Goal: Task Accomplishment & Management: Complete application form

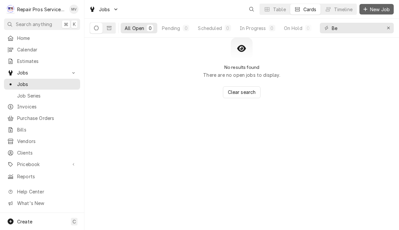
click at [380, 10] on span "New Job" at bounding box center [380, 9] width 22 height 7
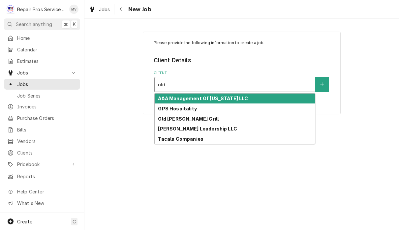
click at [198, 120] on div "Old [PERSON_NAME] Grill" at bounding box center [235, 119] width 160 height 10
type input "old"
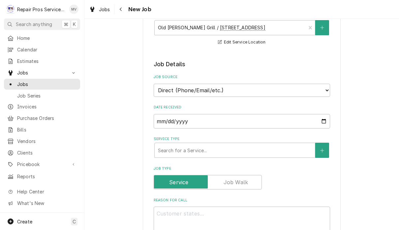
scroll to position [106, 0]
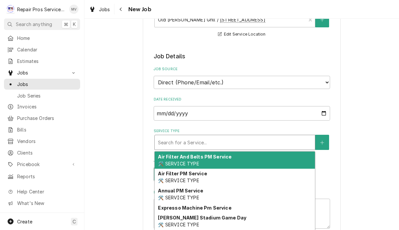
type textarea "x"
type input "fd"
type textarea "x"
type input "fdi"
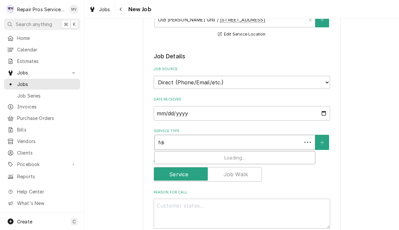
type textarea "x"
type input "fdia"
type textarea "x"
type input "d"
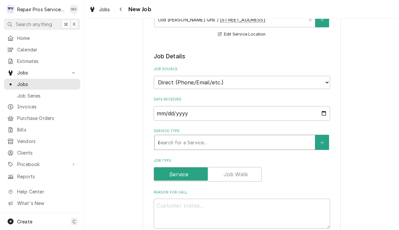
type textarea "x"
type input "di"
type textarea "x"
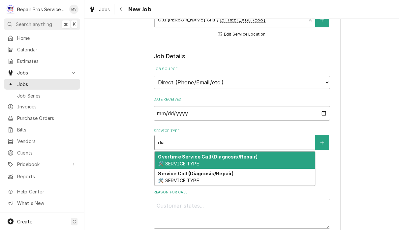
click at [227, 175] on div "Service Call (Diagnosis/Repair) 🛠️ SERVICE TYPE" at bounding box center [235, 177] width 160 height 17
type input "dia"
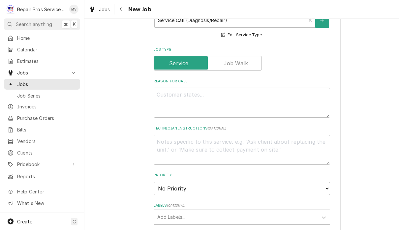
scroll to position [230, 0]
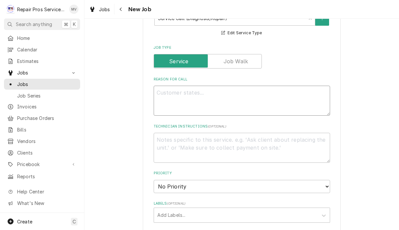
click at [165, 94] on textarea "Reason For Call" at bounding box center [242, 101] width 176 height 30
type textarea "x"
type textarea "O"
type textarea "x"
type textarea "Ov"
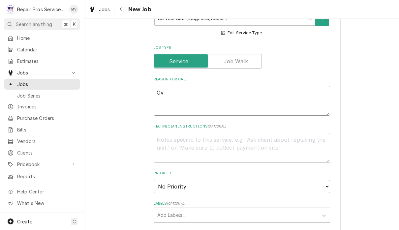
type textarea "x"
type textarea "Ove"
type textarea "x"
type textarea "Oven"
type textarea "x"
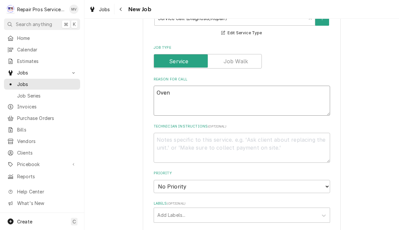
type textarea "Oven"
type textarea "x"
type textarea "Oven w"
type textarea "x"
type textarea "Oven wo"
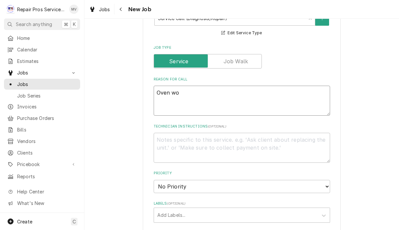
type textarea "x"
type textarea "Oven won"
type textarea "x"
type textarea "Oven won’"
type textarea "x"
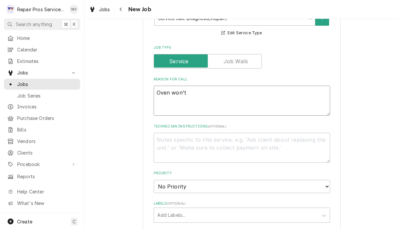
type textarea "Oven won’t"
type textarea "x"
type textarea "Oven won’t l"
type textarea "x"
type textarea "Oven won’t li"
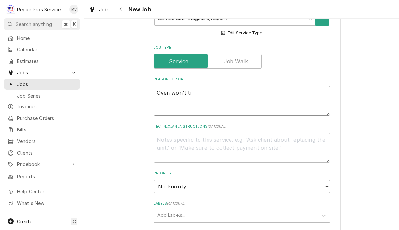
type textarea "x"
type textarea "Oven won’t lig"
type textarea "x"
type textarea "Oven won’t ligh"
type textarea "x"
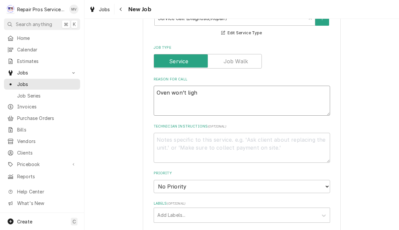
type textarea "Oven won’t light"
type textarea "x"
type textarea "Oven won’t light"
type textarea "x"
type textarea "Oven won’t light G"
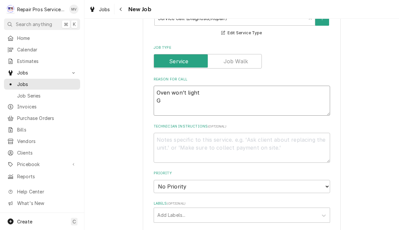
type textarea "x"
type textarea "Oven won’t light Gr"
type textarea "x"
type textarea "Oven won’t light Gri"
type textarea "x"
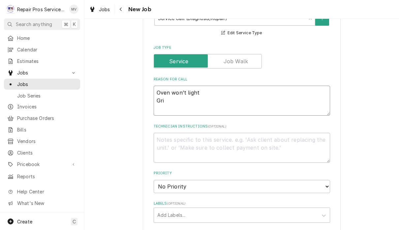
type textarea "Oven won’t light Gril"
type textarea "x"
type textarea "Oven won’t light Grill"
type textarea "x"
type textarea "Oven won’t light Grill"
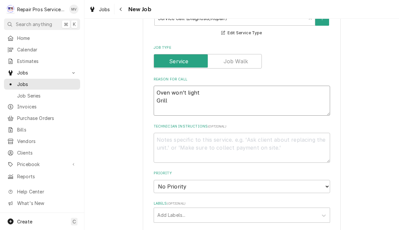
type textarea "x"
type textarea "Oven won’t light Grill w"
type textarea "x"
type textarea "Oven won’t light Grill wo"
type textarea "x"
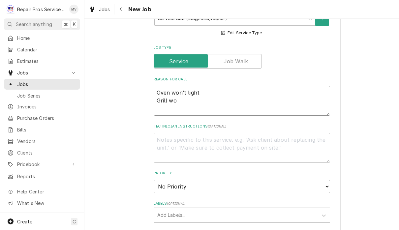
type textarea "Oven won’t light Grill won"
type textarea "x"
type textarea "Oven won’t light Grill won’"
type textarea "x"
type textarea "Oven won’t light Grill won’t"
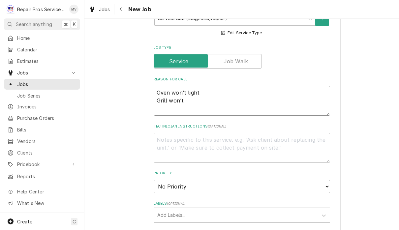
type textarea "x"
type textarea "Oven won’t light Grill won’t"
type textarea "x"
type textarea "Oven won’t light Grill won’t g"
type textarea "x"
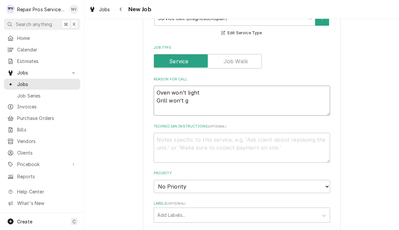
type textarea "Oven won’t light Grill won’t ge"
type textarea "x"
type textarea "Oven won’t light Grill won’t get"
type textarea "x"
type textarea "Oven won’t light Grill won’t get"
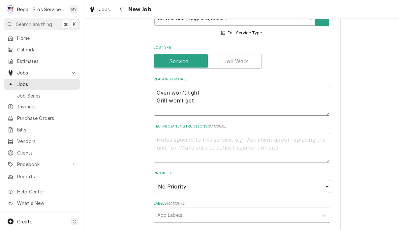
type textarea "x"
type textarea "Oven won’t light Grill won’t get h"
type textarea "x"
type textarea "Oven won’t light Grill won’t get ho"
type textarea "x"
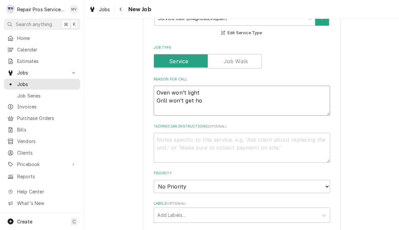
type textarea "Oven won’t light Grill won’t get hot"
type textarea "x"
type textarea "Oven won’t light Grill won’t get hot"
type textarea "x"
type textarea "Oven won’t light Grill won’t get hot F"
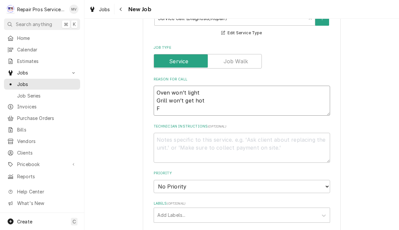
type textarea "x"
type textarea "Oven won’t light Grill won’t get hot Fr"
type textarea "x"
type textarea "Oven won’t light Grill won’t get hot Fry"
type textarea "x"
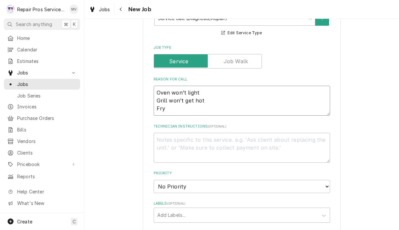
type textarea "Oven won’t light Grill won’t get hot Frya"
type textarea "x"
type textarea "Oven won’t light Grill won’t get hot Fry"
type textarea "x"
type textarea "Oven won’t light Grill won’t get hot Frye"
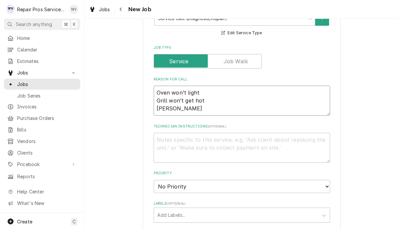
type textarea "x"
type textarea "Oven won’t light Grill won’t get hot Fryer"
type textarea "x"
type textarea "Oven won’t light Grill won’t get hot Fryer"
type textarea "x"
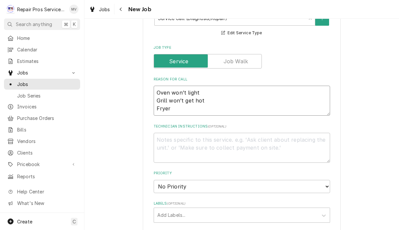
type textarea "Oven won’t light Grill won’t get hot Fryer i"
type textarea "x"
type textarea "Oven won’t light Grill won’t get hot Fryer is"
type textarea "x"
type textarea "Oven won’t light Grill won’t get hot Fryer is"
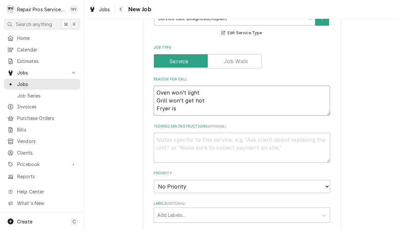
type textarea "x"
type textarea "Oven won’t light Grill won’t get hot Fryer is l"
type textarea "x"
type textarea "Oven won’t light Grill won’t get hot Fryer is la"
type textarea "x"
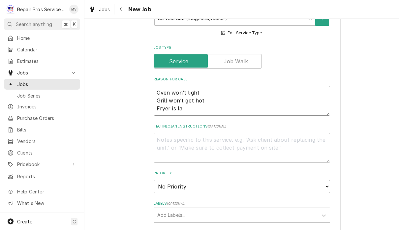
type textarea "Oven won’t light Grill won’t get hot Fryer is lak"
type textarea "x"
type textarea "Oven won’t light Grill won’t get hot Fryer is laki"
type textarea "x"
type textarea "Oven won’t light Grill won’t get hot Fryer is lakin"
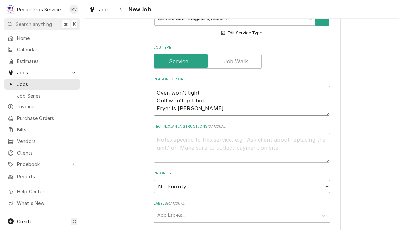
type textarea "x"
type textarea "Oven won’t light Grill won’t get hot Fryer is laking"
type textarea "x"
type textarea "Oven won’t light Grill won’t get hot Fryer is leaking"
type textarea "x"
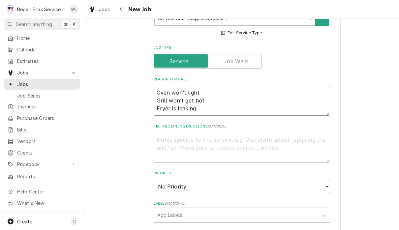
type textarea "Oven won’t light Grill won’t get hot Fryer is leaking"
type textarea "x"
type textarea "Oven won’t light Grill won’t get hot Fryer is leaking"
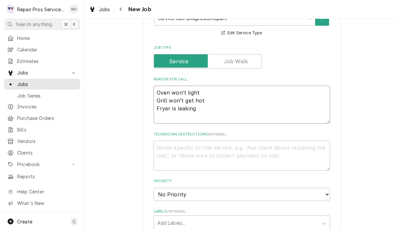
type textarea "x"
type textarea "Oven won’t light Grill won’t get hot Fryer is leaking H"
type textarea "x"
type textarea "Oven won’t light Grill won’t get hot Fryer is leaking He"
type textarea "x"
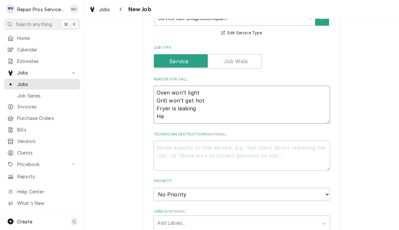
type textarea "Oven won’t light Grill won’t get hot Fryer is leaking Hea"
type textarea "x"
type textarea "Oven won’t light Grill won’t get hot Fryer is leaking Heat"
type textarea "x"
type textarea "Oven won’t light Grill won’t get hot Fryer is leaking Heat"
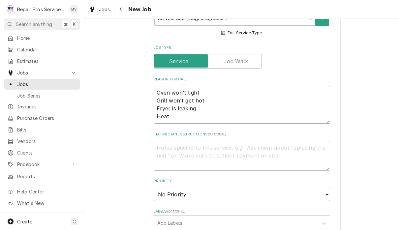
type textarea "x"
type textarea "Oven won’t light Grill won’t get hot Fryer is leaking Heat l"
type textarea "x"
type textarea "Oven won’t light Grill won’t get hot Fryer is leaking Heat la"
type textarea "x"
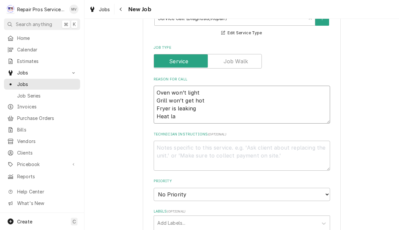
type textarea "Oven won’t light Grill won’t get hot Fryer is leaking Heat lan"
type textarea "x"
type textarea "Oven won’t light Grill won’t get hot Fryer is leaking Heat la"
type textarea "x"
type textarea "Oven won’t light Grill won’t get hot Fryer is leaking Heat lam"
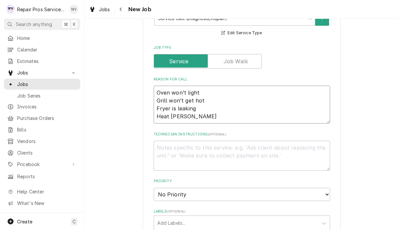
type textarea "x"
type textarea "Oven won’t light Grill won’t get hot Fryer is leaking Heat lamp"
type textarea "x"
type textarea "Oven won’t light Grill won’t get hot Fryer is leaking Heat lamps"
type textarea "x"
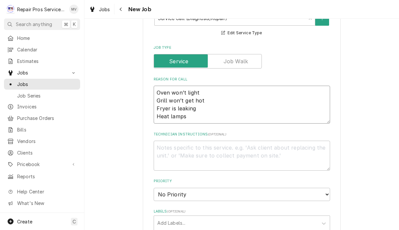
type textarea "Oven won’t light Grill won’t get hot Fryer is leaking Heat lamps"
type textarea "x"
type textarea "Oven won’t light Grill won’t get hot Fryer is leaking Heat lamps a"
type textarea "x"
type textarea "Oven won’t light Grill won’t get hot Fryer is leaking Heat lamps ar"
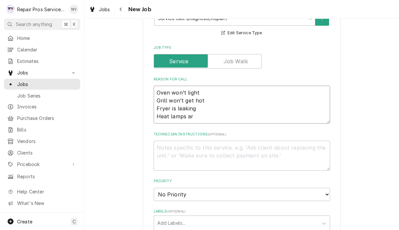
type textarea "x"
type textarea "Oven won’t light Grill won’t get hot Fryer is leaking Heat lamps are"
type textarea "x"
type textarea "Oven won’t light Grill won’t get hot Fryer is leaking Heat lamps are"
type textarea "x"
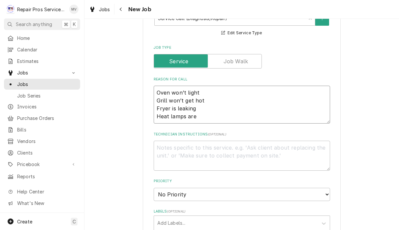
type textarea "Oven won’t light Grill won’t get hot Fryer is leaking Heat lamps are e"
type textarea "x"
type textarea "Oven won’t light Grill won’t get hot Fryer is leaking Heat lamps are ei"
type textarea "x"
type textarea "Oven won’t light Grill won’t get hot Fryer is leaking Heat lamps are eit"
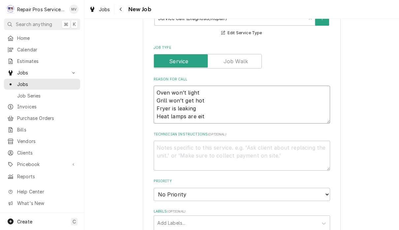
type textarea "x"
type textarea "Oven won’t light Grill won’t get hot Fryer is leaking Heat lamps are eith"
type textarea "x"
type textarea "Oven won’t light Grill won’t get hot Fryer is leaking Heat lamps are eithe"
type textarea "x"
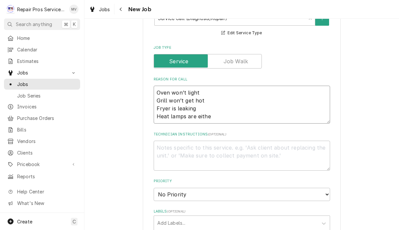
type textarea "Oven won’t light Grill won’t get hot Fryer is leaking Heat lamps are either"
type textarea "x"
type textarea "Oven won’t light Grill won’t get hot Fryer is leaking Heat lamps are either"
type textarea "x"
type textarea "Oven won’t light Grill won’t get hot Fryer is leaking Heat lamps are either s"
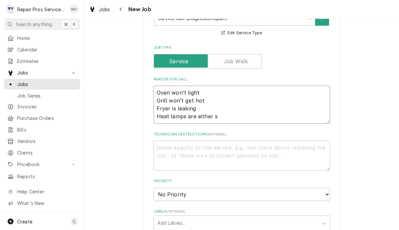
type textarea "x"
type textarea "Oven won’t light Grill won’t get hot Fryer is leaking Heat lamps are either sc"
type textarea "x"
type textarea "Oven won’t light Grill won’t get hot Fryer is leaking Heat lamps are either sco"
type textarea "x"
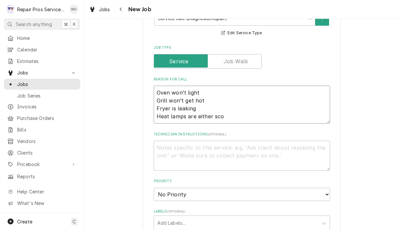
type textarea "Oven won’t light Grill won’t get hot Fryer is leaking Heat lamps are either scor"
type textarea "x"
type textarea "Oven won’t light Grill won’t get hot Fryer is leaking Heat lamps are either sco…"
type textarea "x"
type textarea "Oven won’t light Grill won’t get hot Fryer is leaking Heat lamps are either scor"
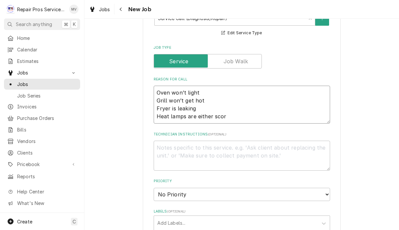
type textarea "x"
type textarea "Oven won’t light Grill won’t get hot Fryer is leaking Heat lamps are either sco…"
type textarea "x"
type textarea "Oven won’t light Grill won’t get hot Fryer is leaking Heat lamps are either sco…"
type textarea "x"
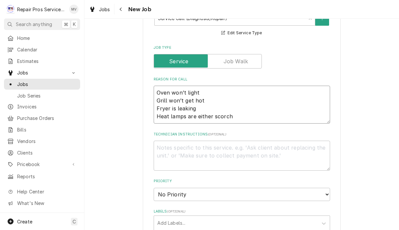
type textarea "Oven won’t light Grill won’t get hot Fryer is leaking Heat lamps are either sco…"
type textarea "x"
type textarea "Oven won’t light Grill won’t get hot Fryer is leaking Heat lamps are either sco…"
type textarea "x"
type textarea "Oven won’t light Grill won’t get hot Fryer is leaking Heat lamps are either sco…"
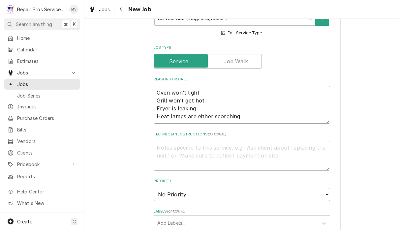
type textarea "x"
type textarea "Oven won’t light Grill won’t get hot Fryer is leaking Heat lamps are either sco…"
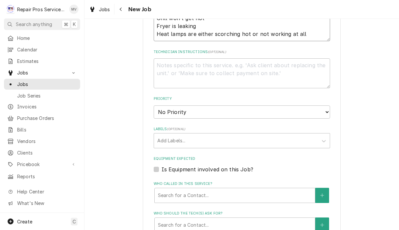
scroll to position [310, 0]
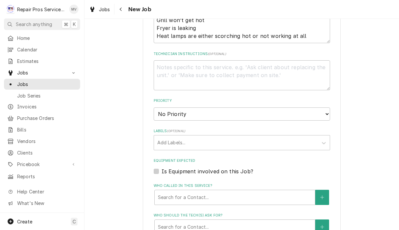
click at [234, 112] on select "No Priority Urgent High Medium Low" at bounding box center [242, 114] width 176 height 13
click at [219, 143] on fieldset "Job Details Job Source Direct (Phone/Email/etc.) Other Date Received 2025-09-17…" at bounding box center [242, 102] width 176 height 510
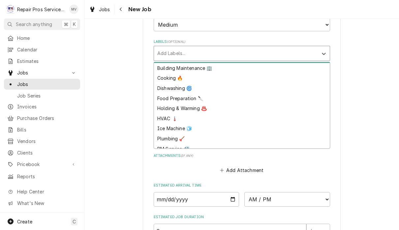
scroll to position [7, 0]
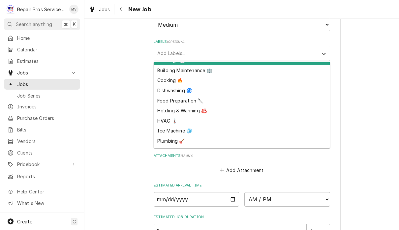
click at [172, 76] on div "Cooking 🔥" at bounding box center [242, 81] width 176 height 10
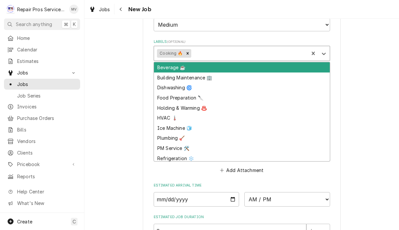
click at [186, 93] on div "Food Preparation 🔪" at bounding box center [242, 98] width 176 height 10
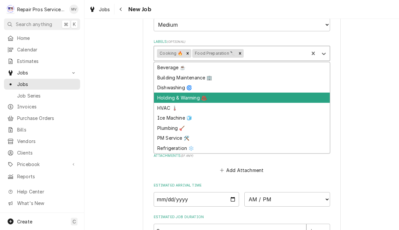
click at [195, 93] on div "Holding & Warming ♨️" at bounding box center [242, 98] width 176 height 10
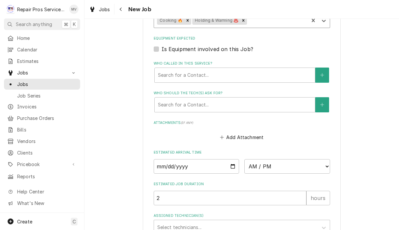
scroll to position [445, 0]
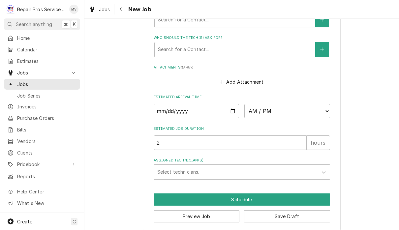
scroll to position [487, 0]
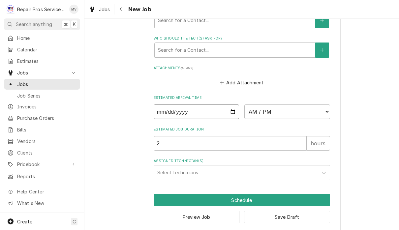
click at [170, 106] on input "Date" at bounding box center [197, 112] width 86 height 15
click at [251, 109] on select "AM / PM 6:00 AM 6:15 AM 6:30 AM 6:45 AM 7:00 AM 7:15 AM 7:30 AM 7:45 AM 8:00 AM…" at bounding box center [287, 112] width 86 height 15
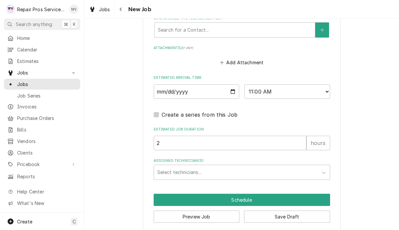
scroll to position [507, 0]
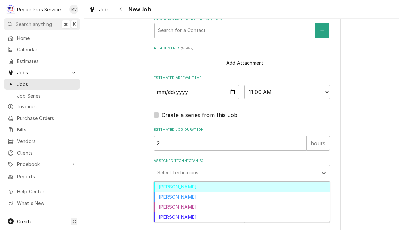
click at [185, 182] on div "Brian Volker" at bounding box center [242, 187] width 176 height 10
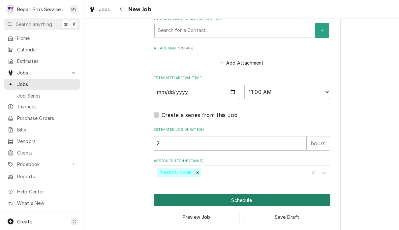
click at [253, 194] on button "Schedule" at bounding box center [242, 200] width 176 height 12
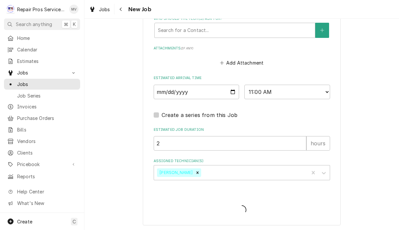
scroll to position [501, 0]
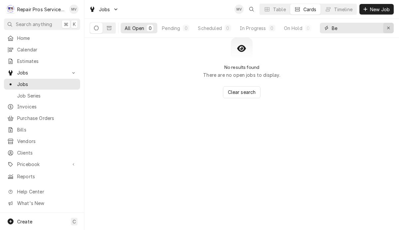
click at [392, 27] on button "Erase input" at bounding box center [388, 28] width 11 height 11
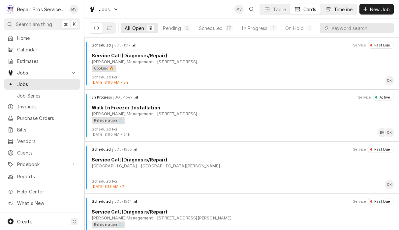
click at [341, 11] on div "Timeline" at bounding box center [343, 9] width 18 height 7
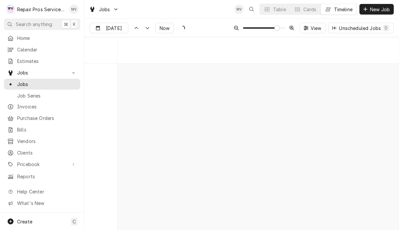
scroll to position [3579, 0]
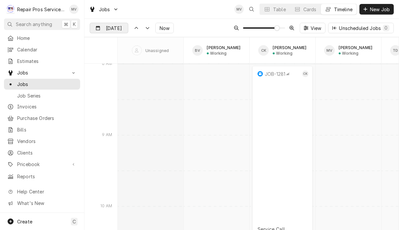
click at [113, 28] on input "Sep 19" at bounding box center [104, 29] width 29 height 13
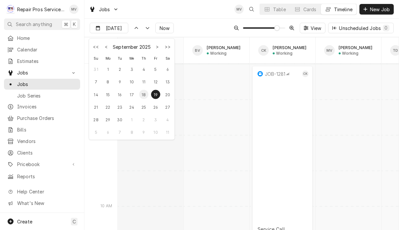
click at [143, 98] on div "18" at bounding box center [143, 94] width 9 height 9
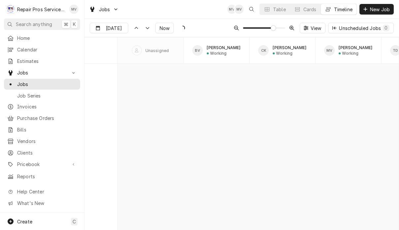
scroll to position [3430, 0]
click at [120, 30] on div "Dynamic Content Wrapper" at bounding box center [123, 28] width 9 height 11
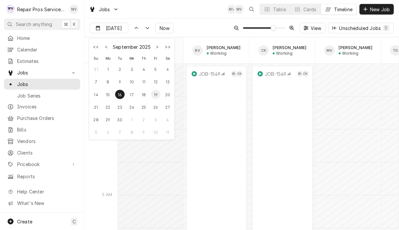
click at [156, 96] on div "19" at bounding box center [155, 94] width 9 height 9
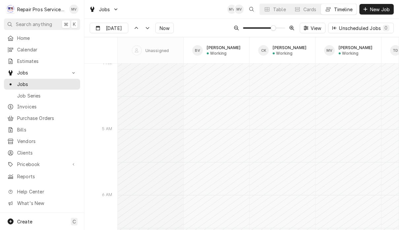
type input "Sep 19"
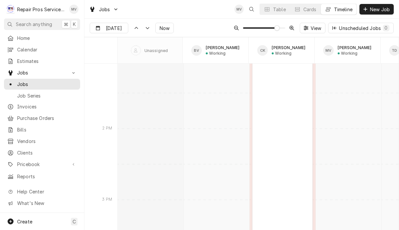
scroll to position [0, 0]
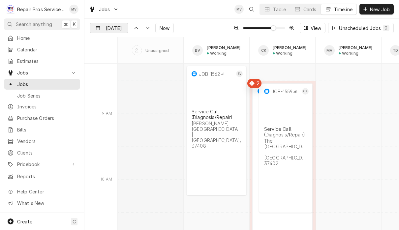
click at [119, 29] on div "Dynamic Content Wrapper" at bounding box center [123, 28] width 9 height 11
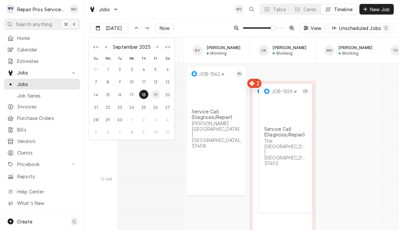
click at [153, 95] on div "19" at bounding box center [155, 94] width 9 height 9
type input "[DATE]"
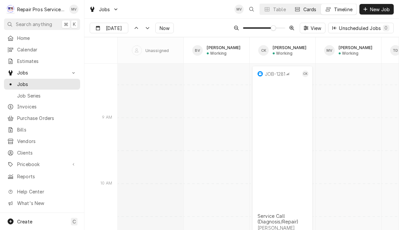
click at [309, 8] on div "Cards" at bounding box center [309, 9] width 13 height 7
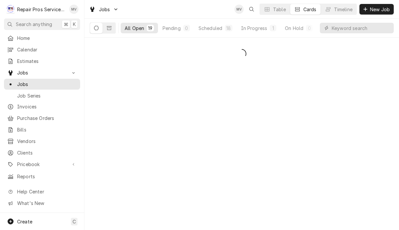
click at [373, 30] on input "Dynamic Content Wrapper" at bounding box center [361, 28] width 59 height 11
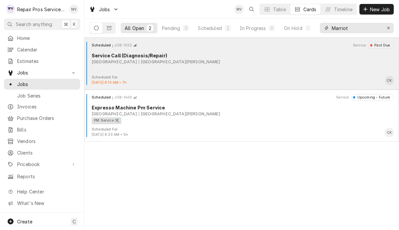
type input "Marriot"
click at [283, 71] on div "Scheduled JOB-1553 Service Past Due Service Call (Diagnosis/Repair) Marriott Do…" at bounding box center [241, 58] width 309 height 33
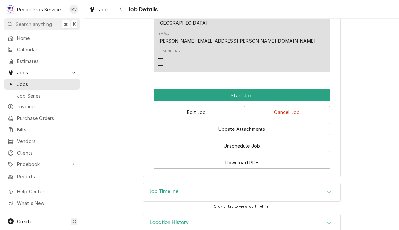
scroll to position [389, 0]
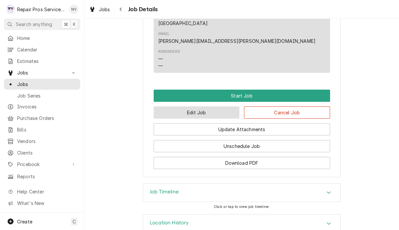
click at [194, 107] on button "Edit Job" at bounding box center [197, 113] width 86 height 12
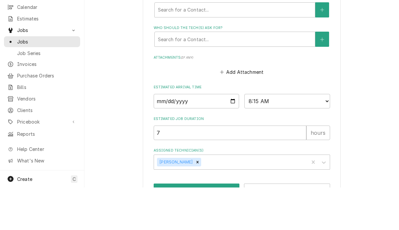
scroll to position [390, 0]
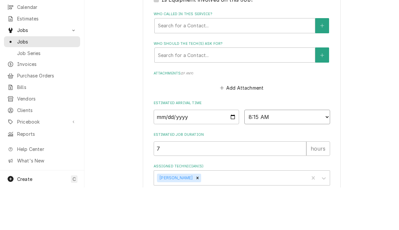
click at [254, 152] on select "AM / PM 6:00 AM 6:15 AM 6:30 AM 6:45 AM 7:00 AM 7:15 AM 7:30 AM 7:45 AM 8:00 AM…" at bounding box center [287, 159] width 86 height 15
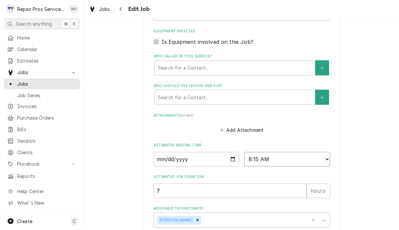
select select "11:00:00"
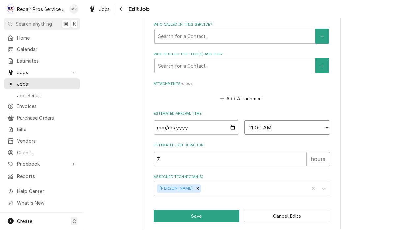
scroll to position [422, 0]
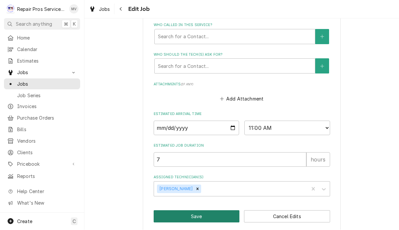
click at [201, 211] on button "Save" at bounding box center [197, 217] width 86 height 12
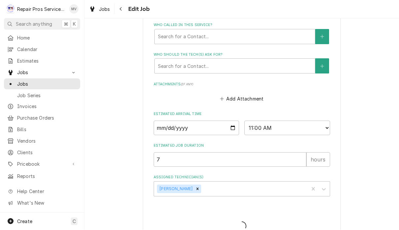
type textarea "x"
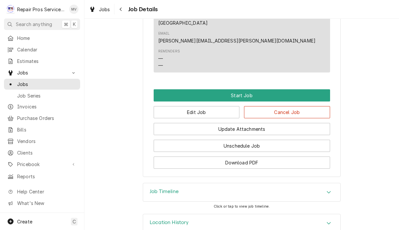
scroll to position [389, 0]
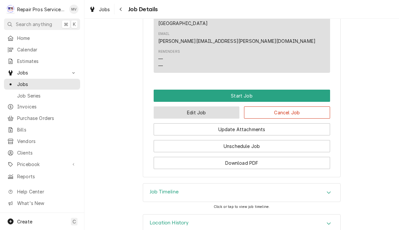
click at [206, 107] on button "Edit Job" at bounding box center [197, 113] width 86 height 12
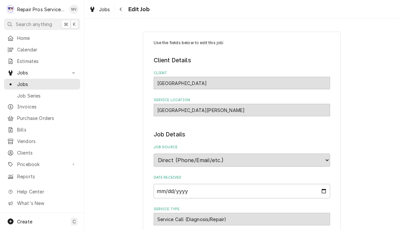
type textarea "x"
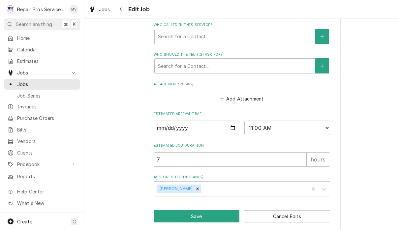
scroll to position [422, 0]
click at [183, 121] on input "[DATE]" at bounding box center [197, 128] width 86 height 15
type input "[DATE]"
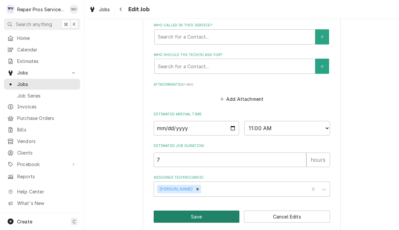
click at [200, 214] on button "Save" at bounding box center [197, 217] width 86 height 12
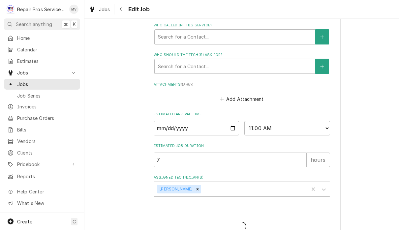
type textarea "x"
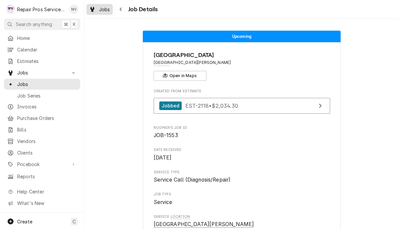
click at [101, 13] on div "Jobs" at bounding box center [100, 9] width 24 height 8
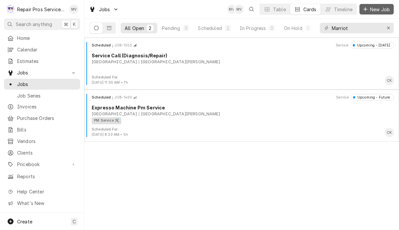
click at [378, 14] on button "New Job" at bounding box center [376, 9] width 34 height 11
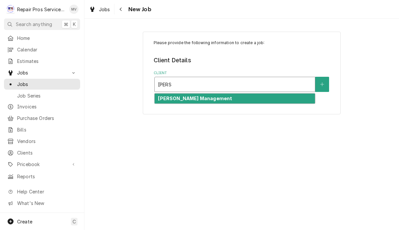
click at [232, 101] on div "[PERSON_NAME] Management" at bounding box center [235, 99] width 160 height 10
type input "[PERSON_NAME]"
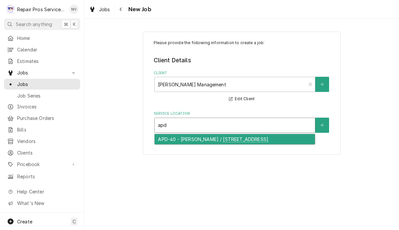
click at [240, 141] on div "APD-40 - [PERSON_NAME] / [STREET_ADDRESS]" at bounding box center [235, 139] width 160 height 10
type input "apd"
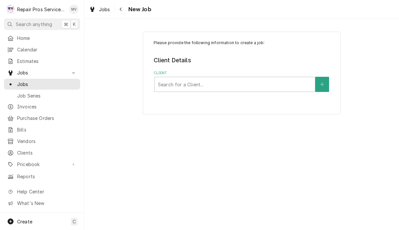
scroll to position [168, 0]
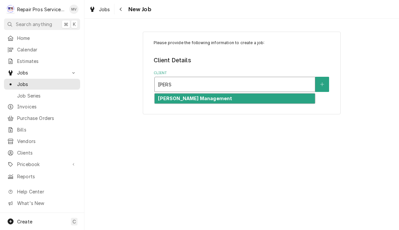
click at [246, 101] on div "[PERSON_NAME] Management" at bounding box center [235, 99] width 160 height 10
type input "smith"
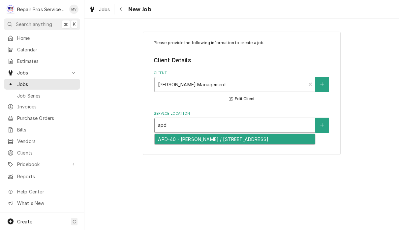
click at [243, 141] on div "APD-40 - McDonald's / 2365 APD 40, Cleveland, TN 37323" at bounding box center [235, 139] width 160 height 10
type input "apd"
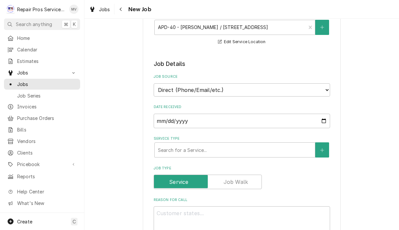
scroll to position [105, 0]
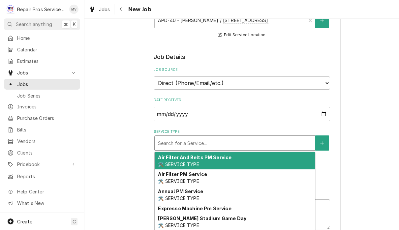
type textarea "x"
type input "d"
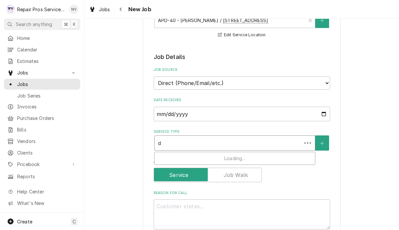
type textarea "x"
type input "di"
type textarea "x"
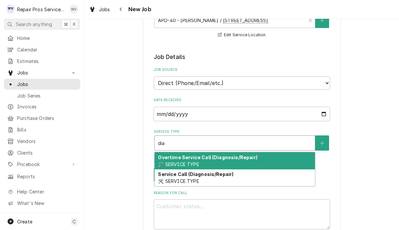
click at [208, 179] on div "Service Call (Diagnosis/Repair) 🛠️ SERVICE TYPE" at bounding box center [235, 178] width 160 height 17
type input "dia"
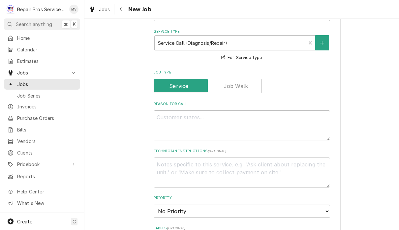
scroll to position [209, 0]
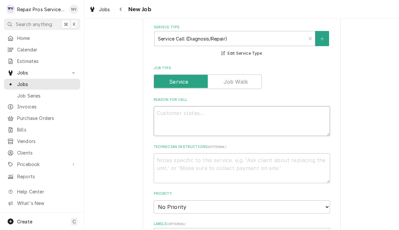
click at [180, 108] on textarea "Reason For Call" at bounding box center [242, 121] width 176 height 30
type textarea "x"
type textarea "F"
type textarea "x"
type textarea "Fr"
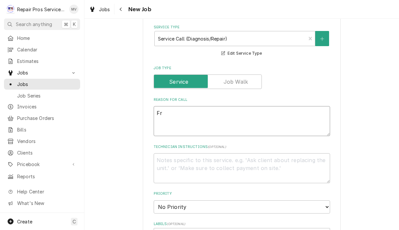
type textarea "x"
type textarea "Fra"
type textarea "x"
type textarea "Frap"
type textarea "x"
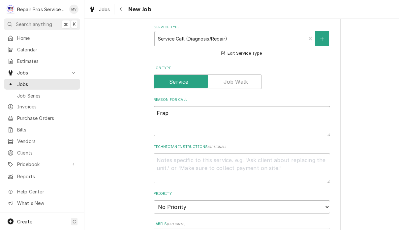
type textarea "Frapp"
type textarea "x"
type textarea "Frappe"
type textarea "x"
type textarea "Frappe"
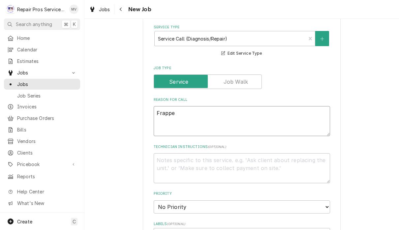
type textarea "x"
type textarea "Frappe c"
type textarea "x"
type textarea "Frappe co"
type textarea "x"
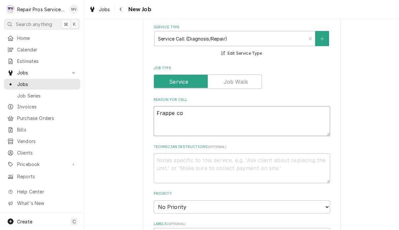
type textarea "Frappe coo"
type textarea "x"
type textarea "Frappe cool"
type textarea "x"
type textarea "Frappe coole"
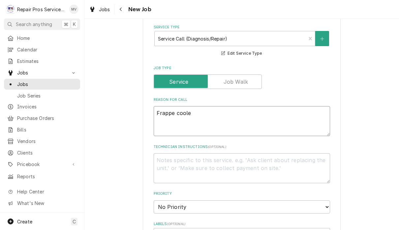
type textarea "x"
type textarea "Frappe cooler"
type textarea "x"
type textarea "Frappe cooler"
type textarea "x"
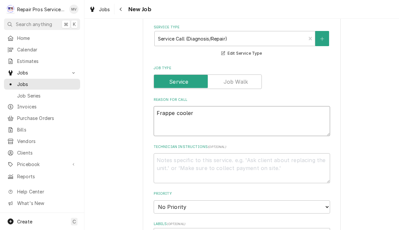
type textarea "Frappe cooler 1"
type textarea "x"
type textarea "Frappe cooler"
type textarea "x"
type textarea "Frappe cooler 3"
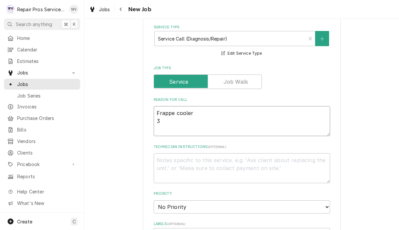
type textarea "x"
type textarea "Frappe cooler 3"
type textarea "x"
type textarea "Frappe cooler 3 d"
type textarea "x"
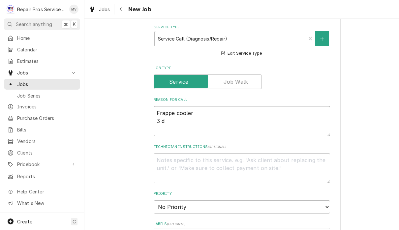
type textarea "Frappe cooler 3"
type textarea "x"
type textarea "Frappe cooler 3"
type textarea "x"
type textarea "Frappe cooler"
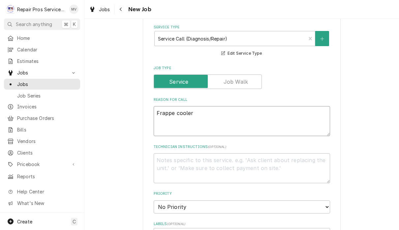
type textarea "x"
type textarea "Frappe cooler 2"
type textarea "x"
type textarea "Frappe cooler 2"
type textarea "x"
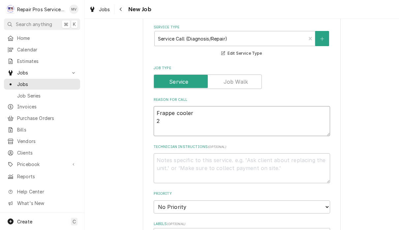
type textarea "Frappe cooler 2 d"
type textarea "x"
type textarea "Frappe cooler 2 dr"
type textarea "x"
type textarea "Frappe cooler 2 draw"
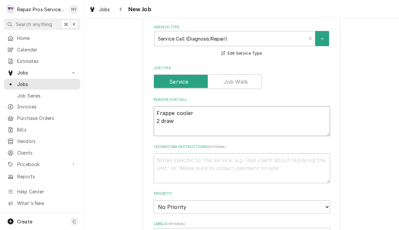
type textarea "x"
type textarea "Frappe cooler 2 drawe"
type textarea "x"
type textarea "Frappe cooler 2 drawer"
type textarea "x"
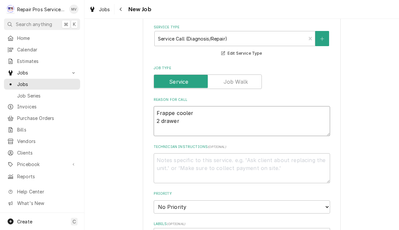
type textarea "Frappe cooler 2 drawer"
type textarea "x"
type textarea "Frappe cooler 2 drawer c"
type textarea "x"
type textarea "Frappe cooler 2 drawer co"
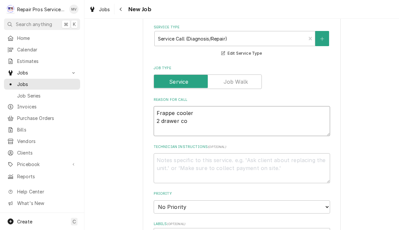
type textarea "x"
type textarea "Frappe cooler 2 drawer coo"
type textarea "x"
type textarea "Frappe cooler 2 drawer cool"
type textarea "x"
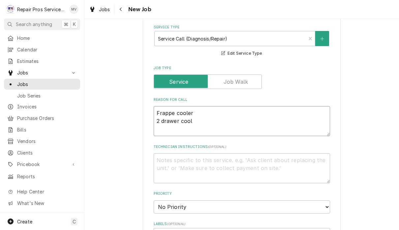
type textarea "Frappe cooler 2 drawer coole"
type textarea "x"
type textarea "Frappe cooler 2 drawer cooler"
type textarea "x"
type textarea "Frappe cooler 2 drawer cooler"
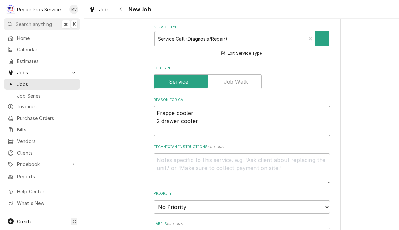
type textarea "x"
type textarea "Frappe cooler 2 drawer cooler i"
type textarea "x"
type textarea "Frappe cooler 2 drawer cooler in"
type textarea "x"
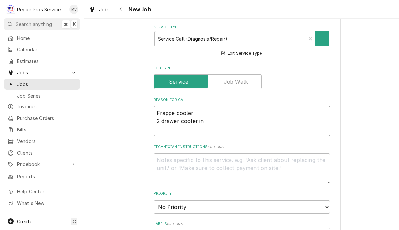
type textarea "Frappe cooler 2 drawer cooler in"
type textarea "x"
type textarea "Frappe cooler 2 drawer cooler in k"
type textarea "x"
type textarea "Frappe cooler 2 drawer cooler in ki"
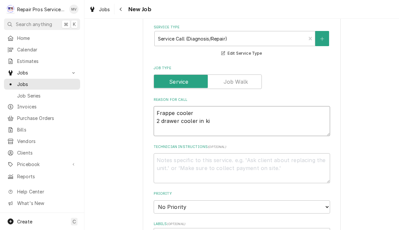
type textarea "x"
type textarea "Frappe cooler 2 drawer cooler in kit"
type textarea "x"
type textarea "Frappe cooler 2 drawer cooler in kitc"
type textarea "x"
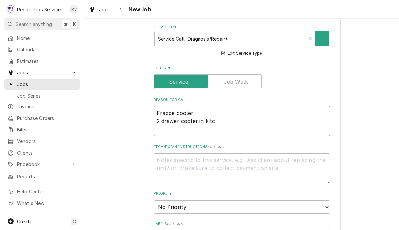
type textarea "Frappe cooler 2 drawer cooler in kitch"
type textarea "x"
type textarea "Frappe cooler 2 drawer cooler in kitche"
type textarea "x"
type textarea "Frappe cooler 2 drawer cooler in kitchen"
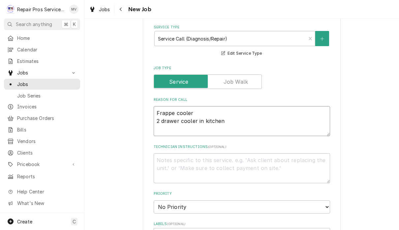
type textarea "x"
type textarea "Frappe cooler 2 drawer cooler in kitchen"
type textarea "x"
type textarea "Frappe cooler 2 drawer cooler in kitchen i"
type textarea "x"
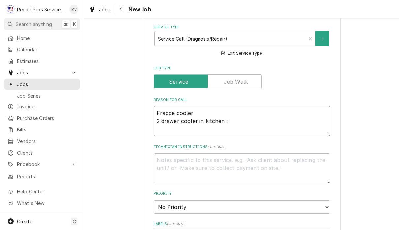
type textarea "Frappe cooler 2 drawer cooler in kitchen is"
type textarea "x"
type textarea "Frappe cooler 2 drawer cooler in kitchen is"
type textarea "x"
type textarea "Frappe cooler 2 drawer cooler in kitchen is b"
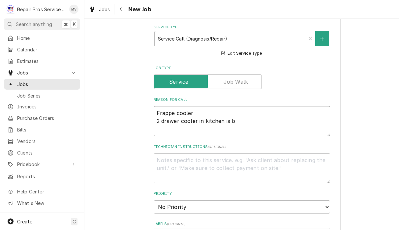
type textarea "x"
type textarea "Frappe cooler 2 drawer cooler in kitchen is be"
type textarea "x"
type textarea "Frappe cooler 2 drawer cooler in kitchen is bee"
type textarea "x"
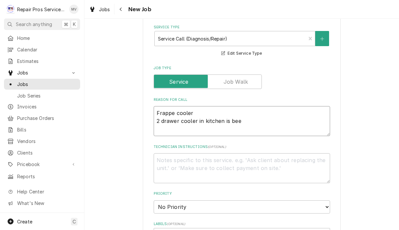
type textarea "Frappe cooler 2 drawer cooler in kitchen is beep"
type textarea "x"
type textarea "Frappe cooler 2 drawer cooler in kitchen is beepi"
type textarea "x"
type textarea "Frappe cooler 2 drawer cooler in kitchen is beepin"
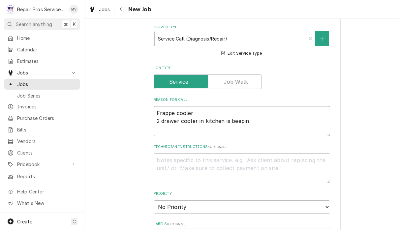
type textarea "x"
type textarea "Frappe cooler 2 drawer cooler in kitchen is beeping"
type textarea "x"
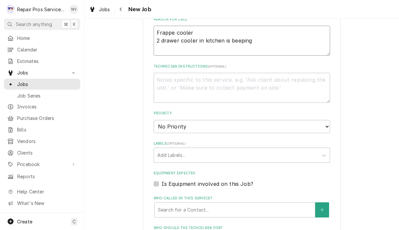
scroll to position [289, 0]
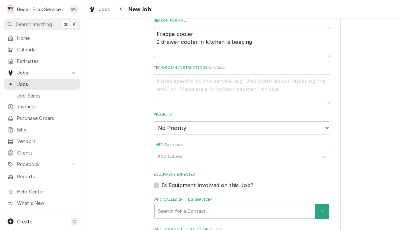
type textarea "Frappe cooler 2 drawer cooler in kitchen is beeping"
click at [213, 122] on select "No Priority Urgent High Medium Low" at bounding box center [242, 127] width 176 height 13
select select "3"
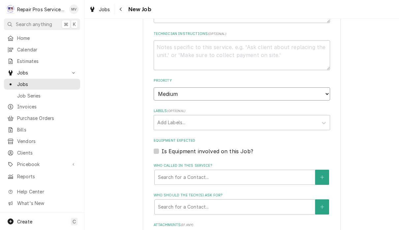
scroll to position [333, 0]
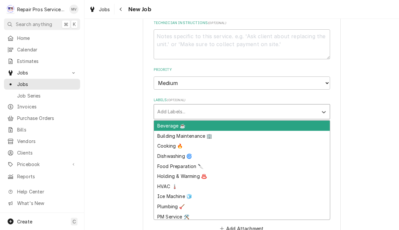
click at [233, 121] on div "Beverage ☕" at bounding box center [242, 126] width 176 height 10
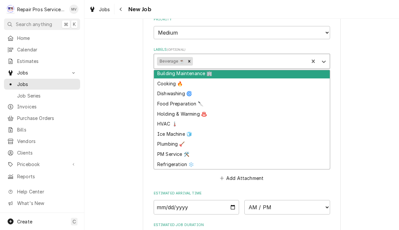
scroll to position [385, 0]
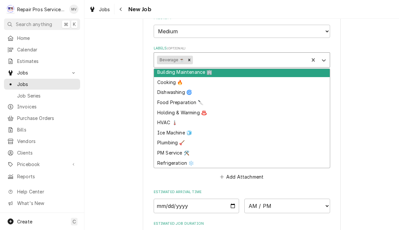
click at [175, 158] on div "Refrigeration ❄️" at bounding box center [242, 163] width 176 height 10
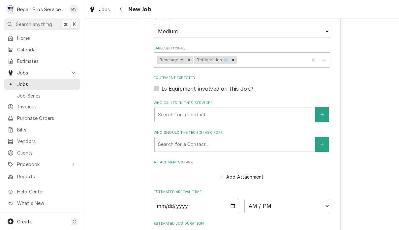
type textarea "x"
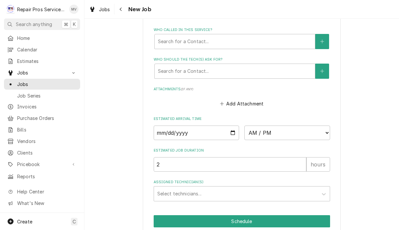
scroll to position [462, 0]
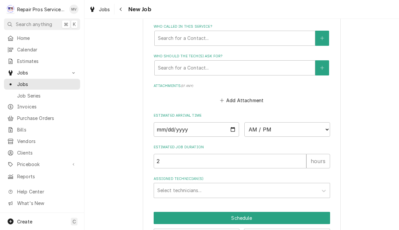
click at [173, 122] on input "Date" at bounding box center [197, 129] width 86 height 15
type input "2025-09-17"
type textarea "x"
type input "2025-09-19"
type textarea "x"
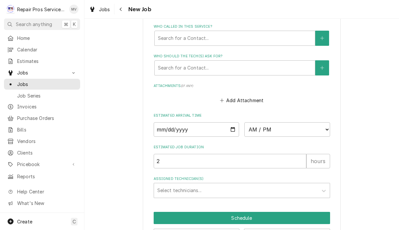
click at [268, 124] on select "AM / PM 6:00 AM 6:15 AM 6:30 AM 6:45 AM 7:00 AM 7:15 AM 7:30 AM 7:45 AM 8:00 AM…" at bounding box center [287, 129] width 86 height 15
select select "08:00:00"
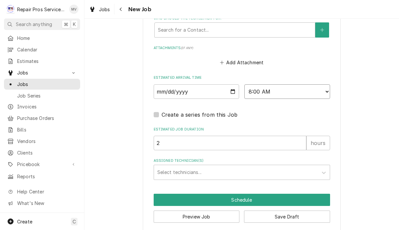
scroll to position [499, 0]
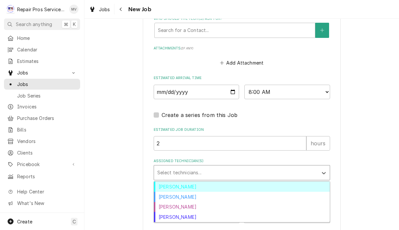
click at [206, 182] on div "Brian Volker" at bounding box center [242, 187] width 176 height 10
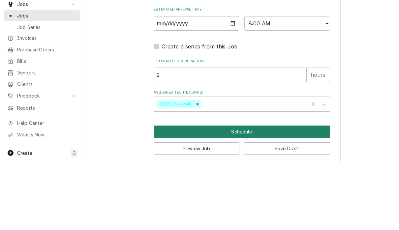
click at [250, 194] on button "Schedule" at bounding box center [242, 200] width 176 height 12
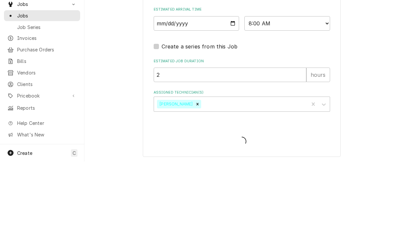
scroll to position [493, 0]
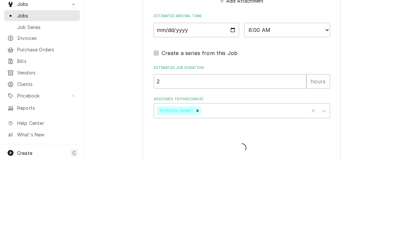
type textarea "x"
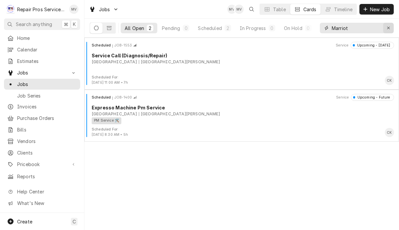
click at [390, 29] on div "Erase input" at bounding box center [388, 28] width 7 height 7
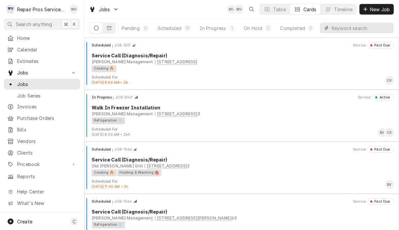
scroll to position [0, 42]
